Goal: Task Accomplishment & Management: Manage account settings

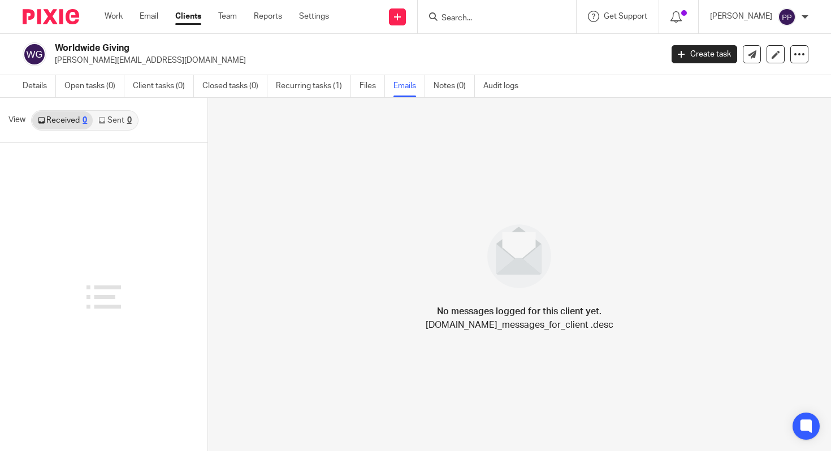
click at [181, 18] on link "Clients" at bounding box center [188, 16] width 26 height 11
click at [182, 18] on link "Clients" at bounding box center [188, 16] width 26 height 11
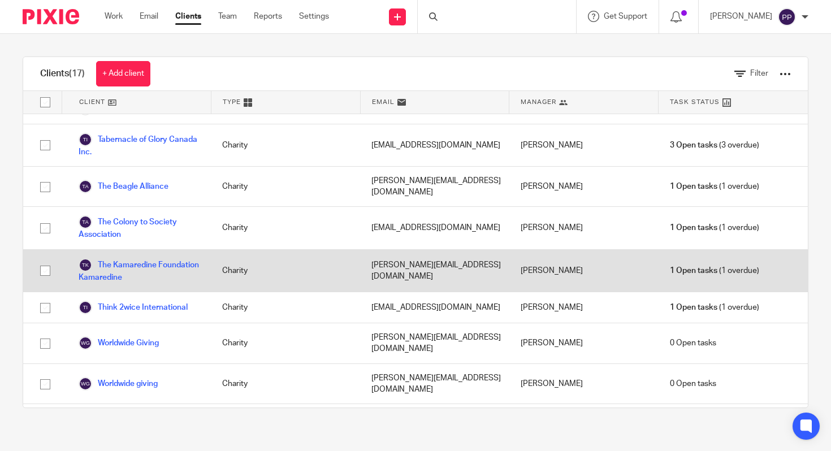
scroll to position [369, 0]
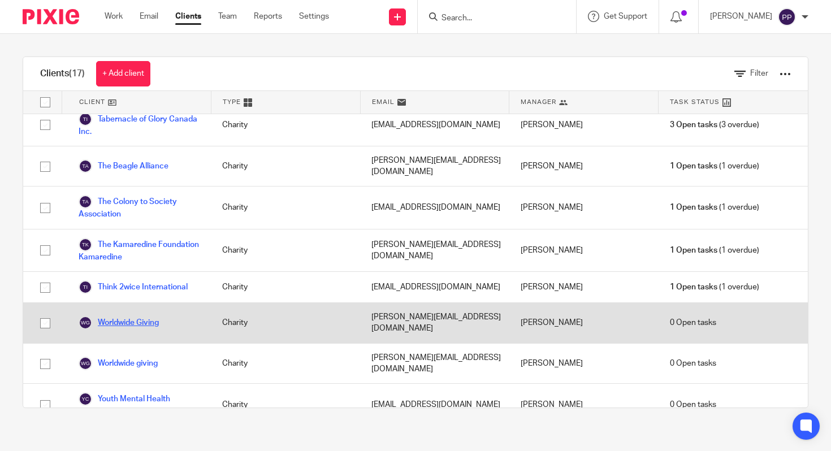
click at [154, 316] on link "Worldwide Giving" at bounding box center [119, 323] width 80 height 14
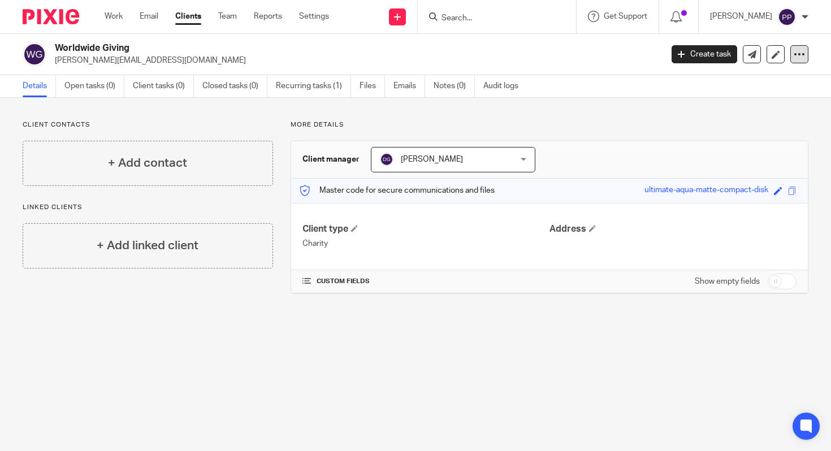
click at [791, 60] on div at bounding box center [800, 54] width 18 height 18
click at [773, 119] on button "Archive client" at bounding box center [762, 115] width 63 height 15
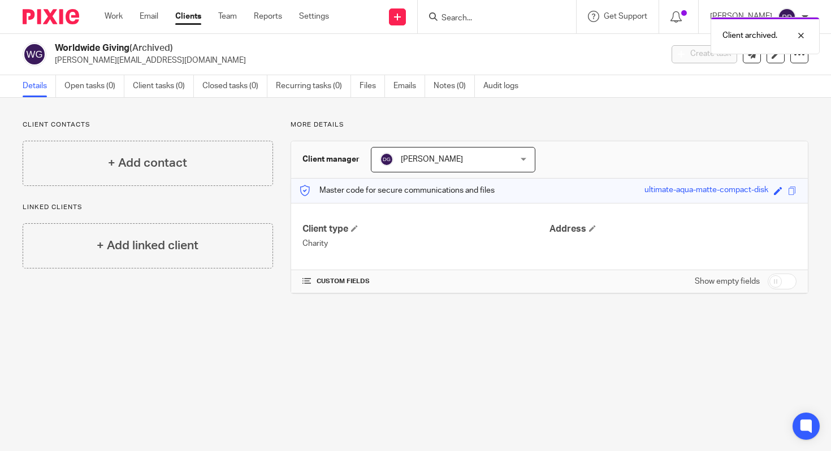
click at [198, 18] on link "Clients" at bounding box center [188, 16] width 26 height 11
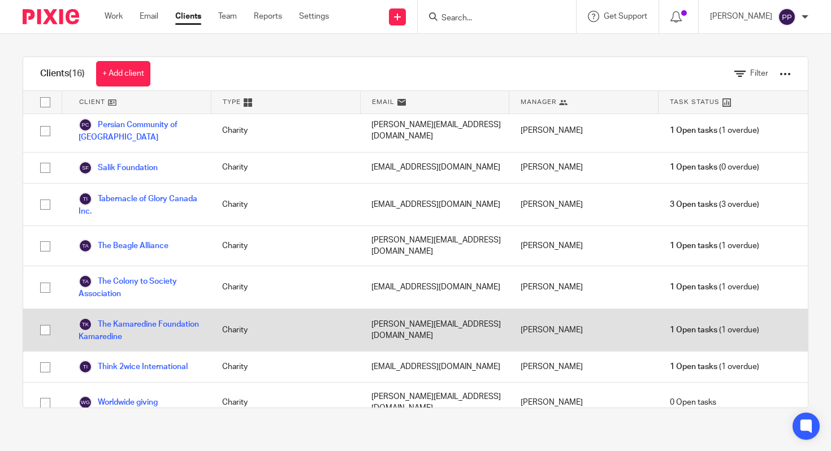
scroll to position [328, 0]
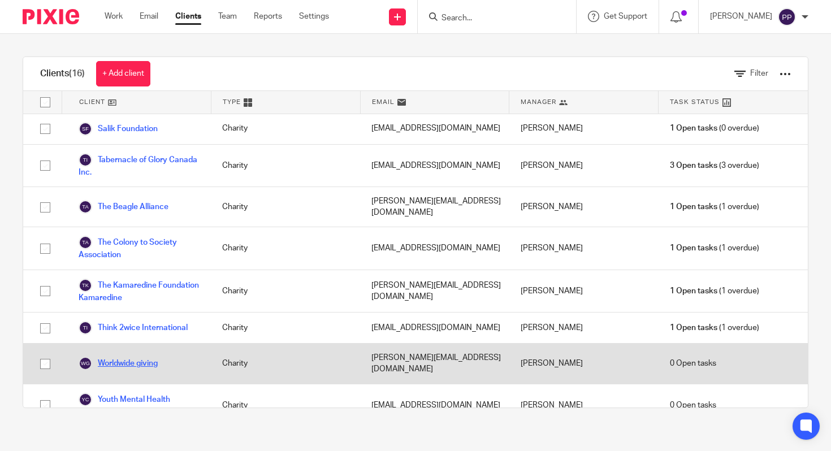
click at [140, 357] on link "Worldwide giving" at bounding box center [118, 364] width 79 height 14
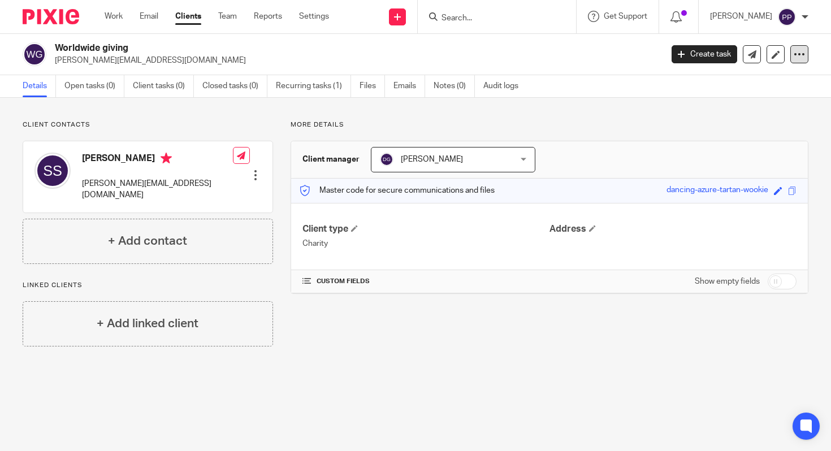
click at [794, 53] on icon at bounding box center [799, 54] width 11 height 11
click at [771, 117] on button "Archive client" at bounding box center [762, 115] width 63 height 15
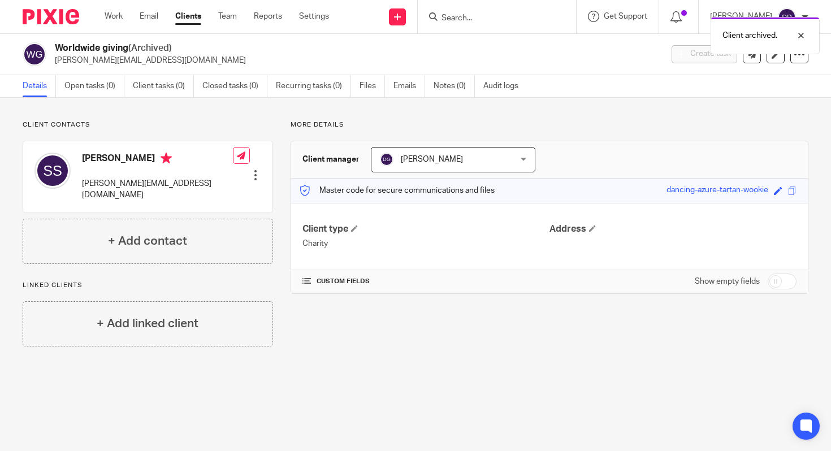
click at [196, 19] on link "Clients" at bounding box center [188, 16] width 26 height 11
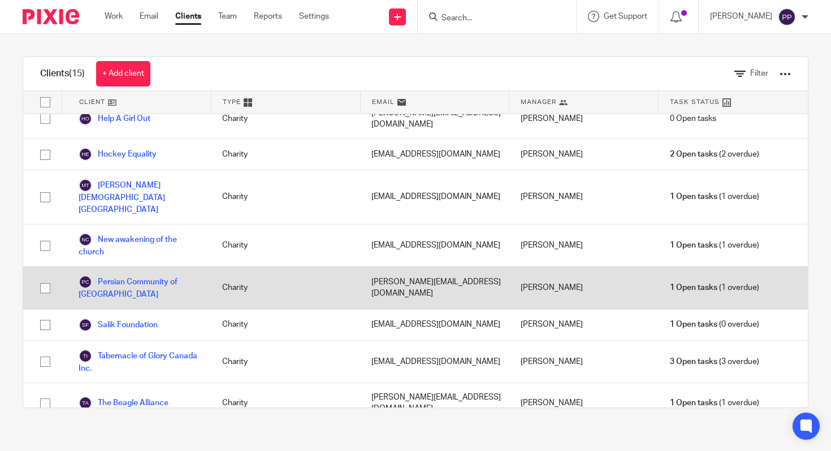
scroll to position [136, 0]
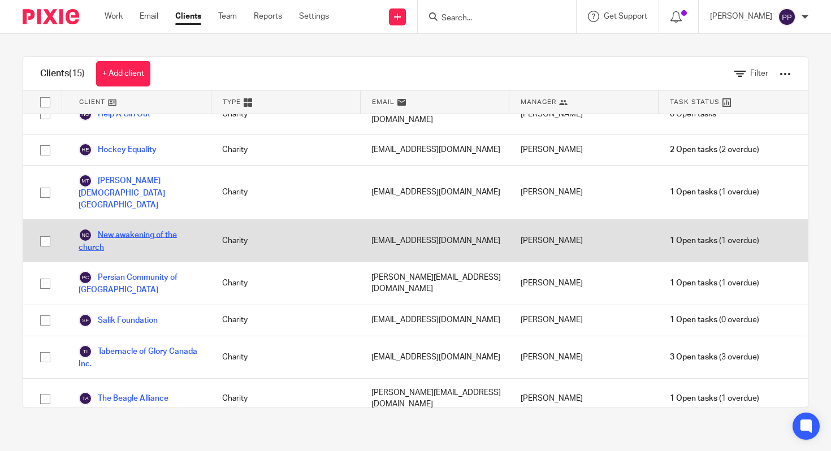
click at [167, 229] on link "New awakening of the church" at bounding box center [139, 241] width 121 height 25
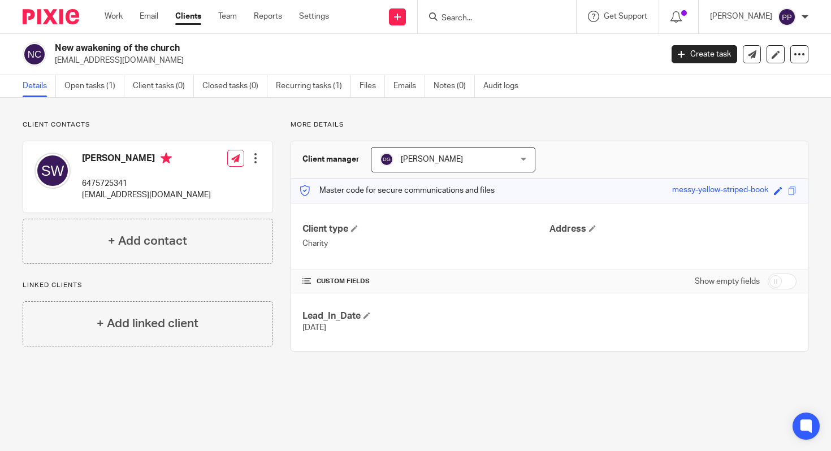
click at [183, 17] on link "Clients" at bounding box center [188, 16] width 26 height 11
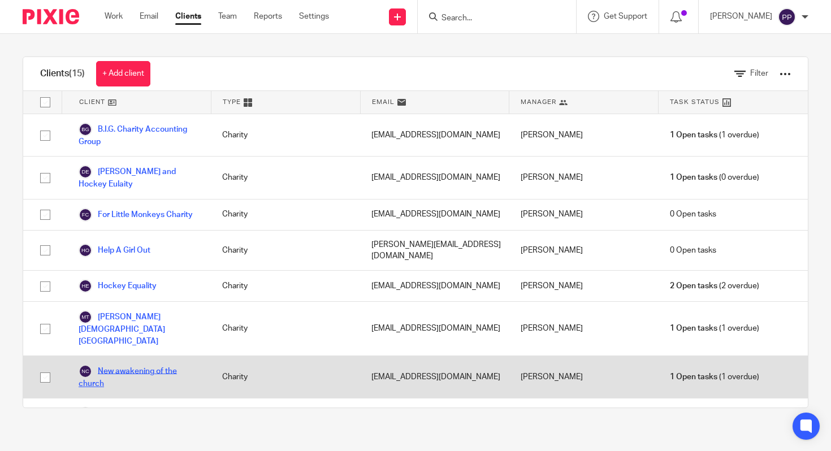
click at [160, 365] on link "New awakening of the church" at bounding box center [139, 377] width 121 height 25
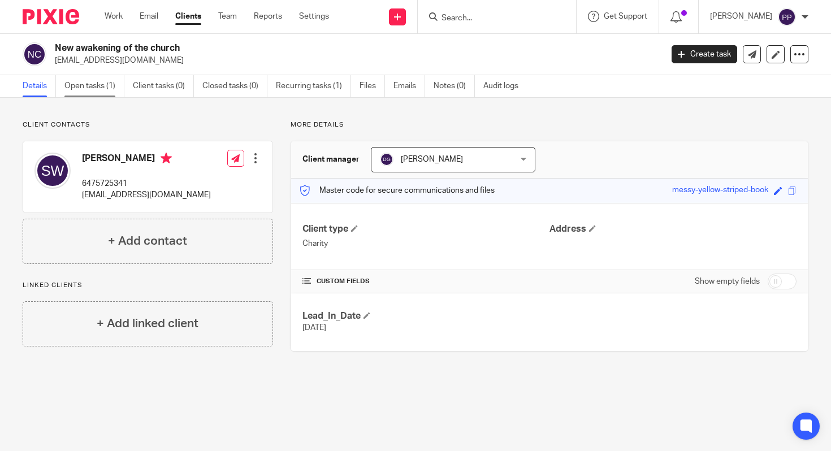
click at [89, 84] on link "Open tasks (1)" at bounding box center [94, 86] width 60 height 22
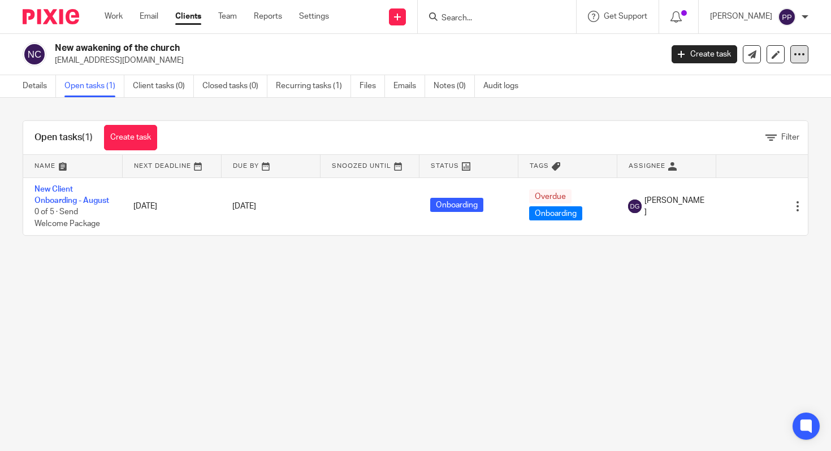
click at [794, 57] on icon at bounding box center [799, 54] width 11 height 11
click at [766, 113] on button "Archive client" at bounding box center [762, 115] width 63 height 15
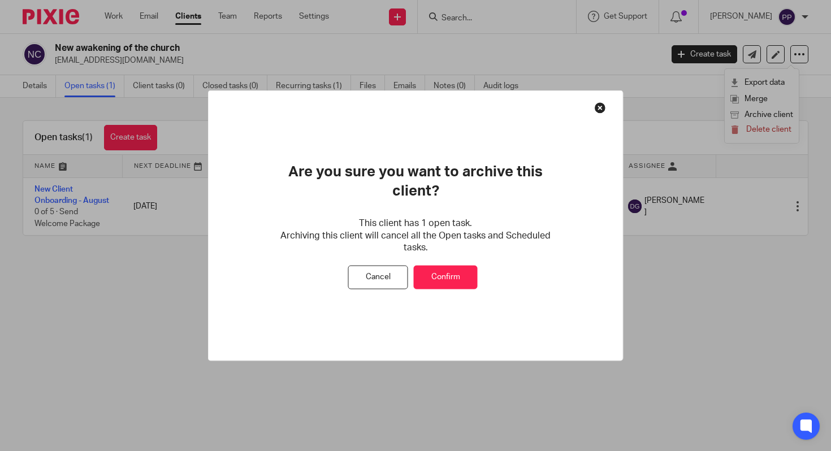
click at [459, 270] on button "Confirm" at bounding box center [446, 277] width 64 height 24
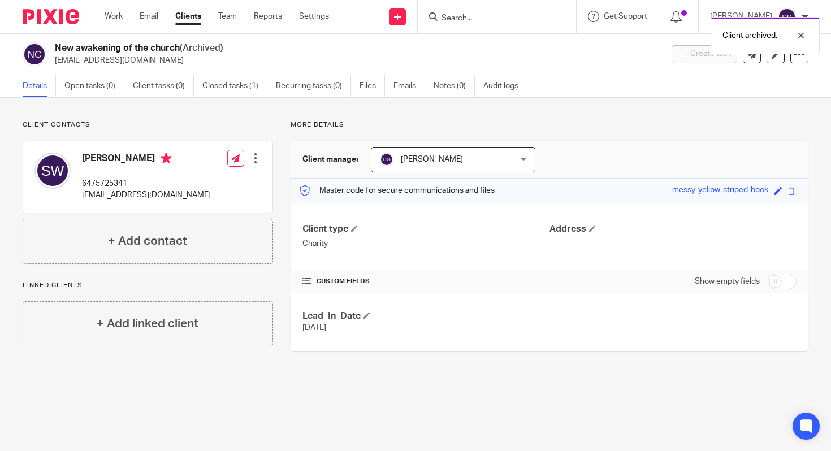
click at [188, 12] on link "Clients" at bounding box center [188, 16] width 26 height 11
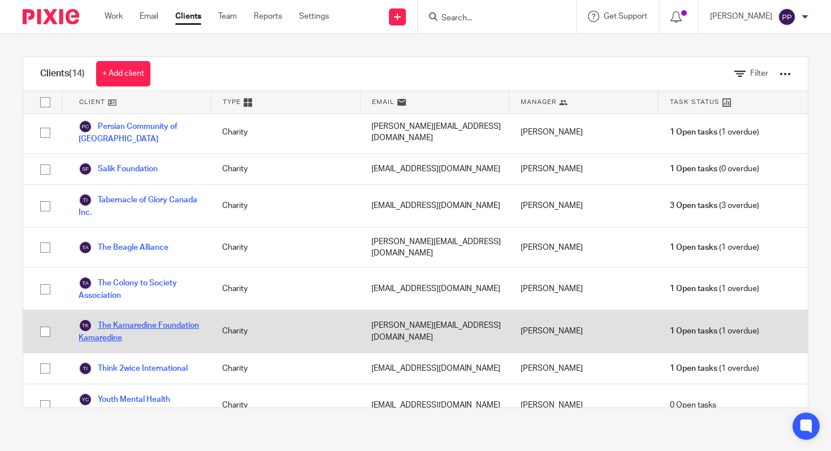
scroll to position [245, 0]
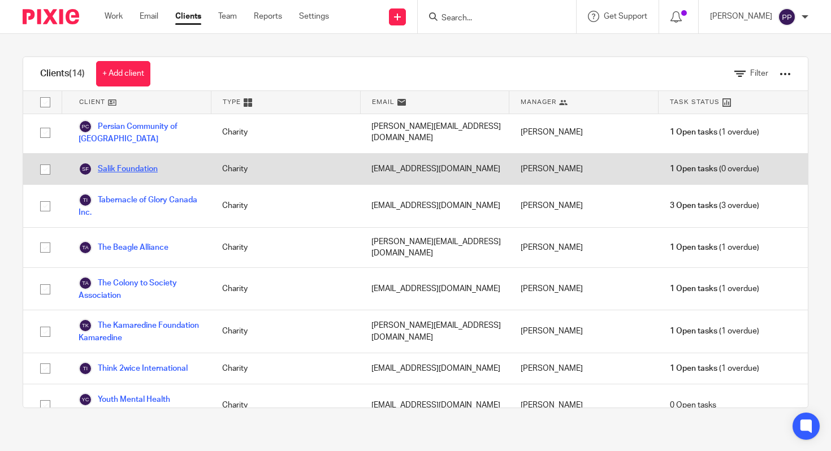
click at [119, 162] on link "Salik Foundation" at bounding box center [118, 169] width 79 height 14
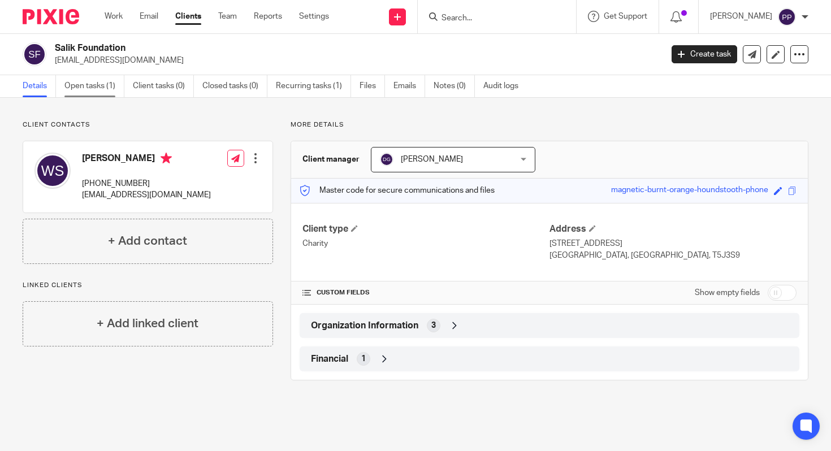
click at [68, 76] on link "Open tasks (1)" at bounding box center [94, 86] width 60 height 22
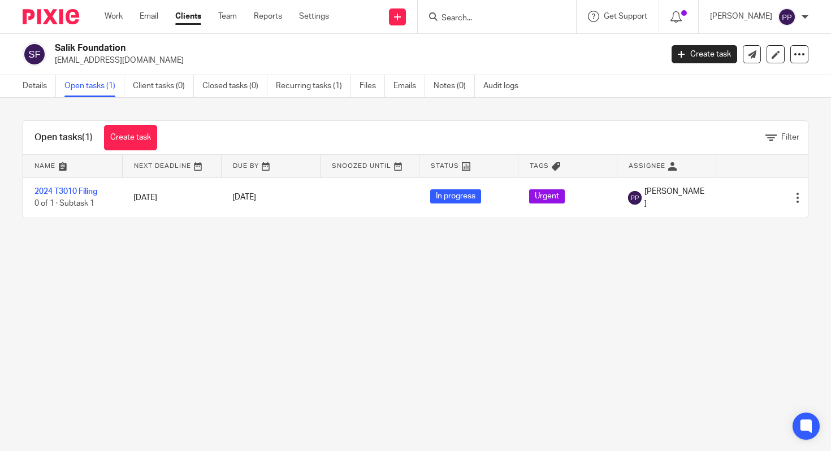
click at [184, 16] on link "Clients" at bounding box center [188, 16] width 26 height 11
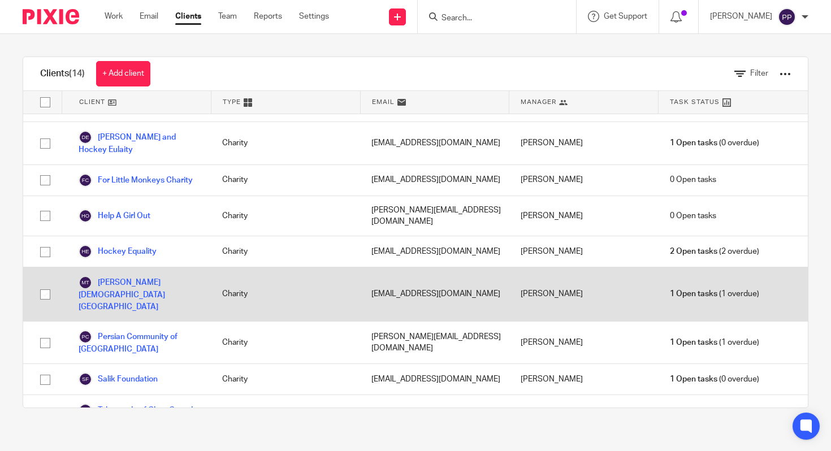
scroll to position [44, 0]
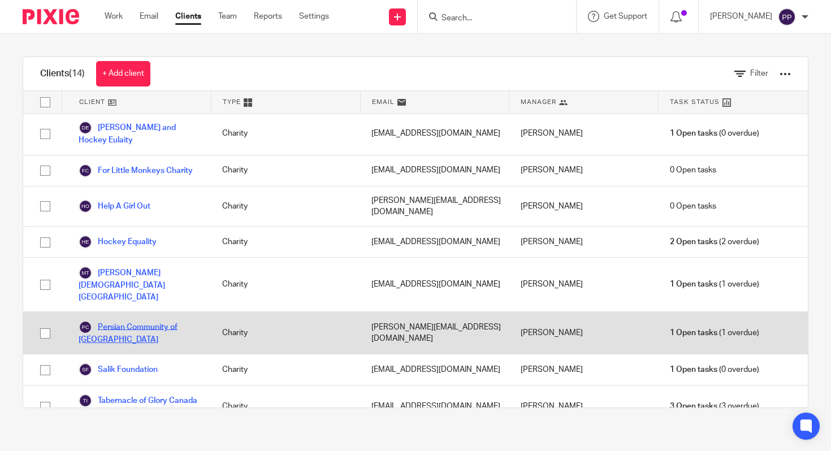
click at [145, 321] on link "Persian Community of [GEOGRAPHIC_DATA]" at bounding box center [139, 333] width 121 height 25
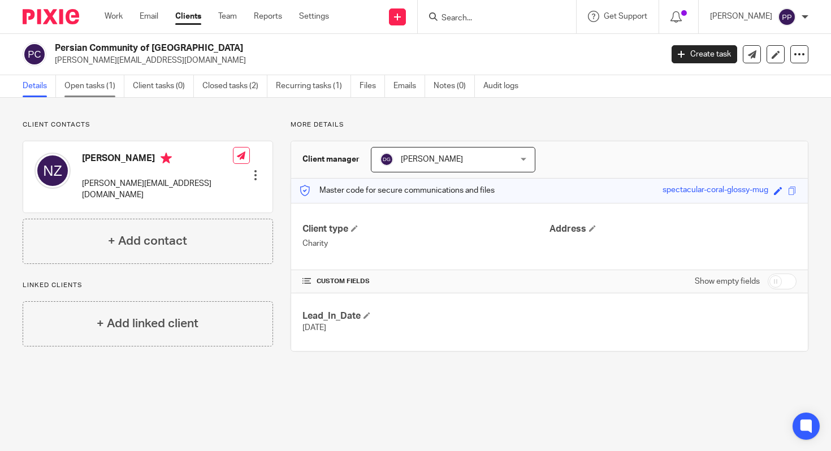
click at [88, 88] on link "Open tasks (1)" at bounding box center [94, 86] width 60 height 22
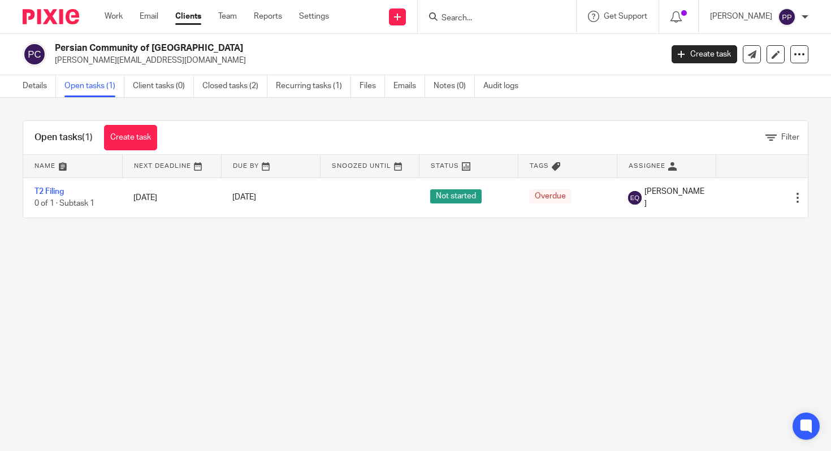
click at [184, 15] on link "Clients" at bounding box center [188, 16] width 26 height 11
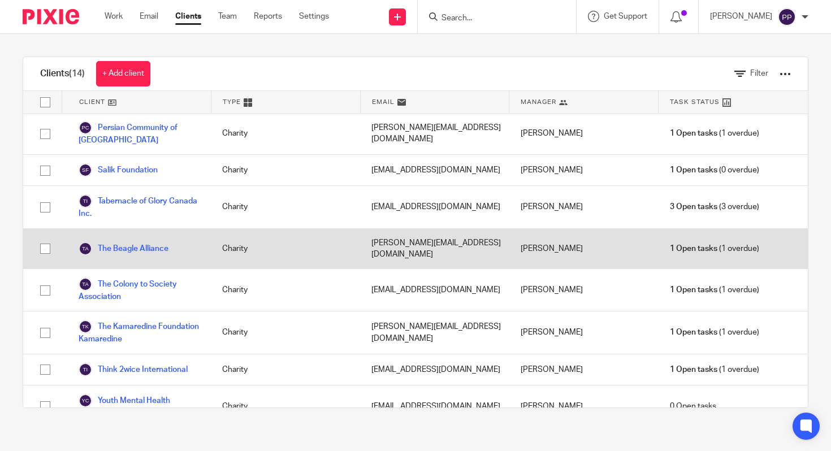
scroll to position [245, 0]
